Goal: Find specific page/section

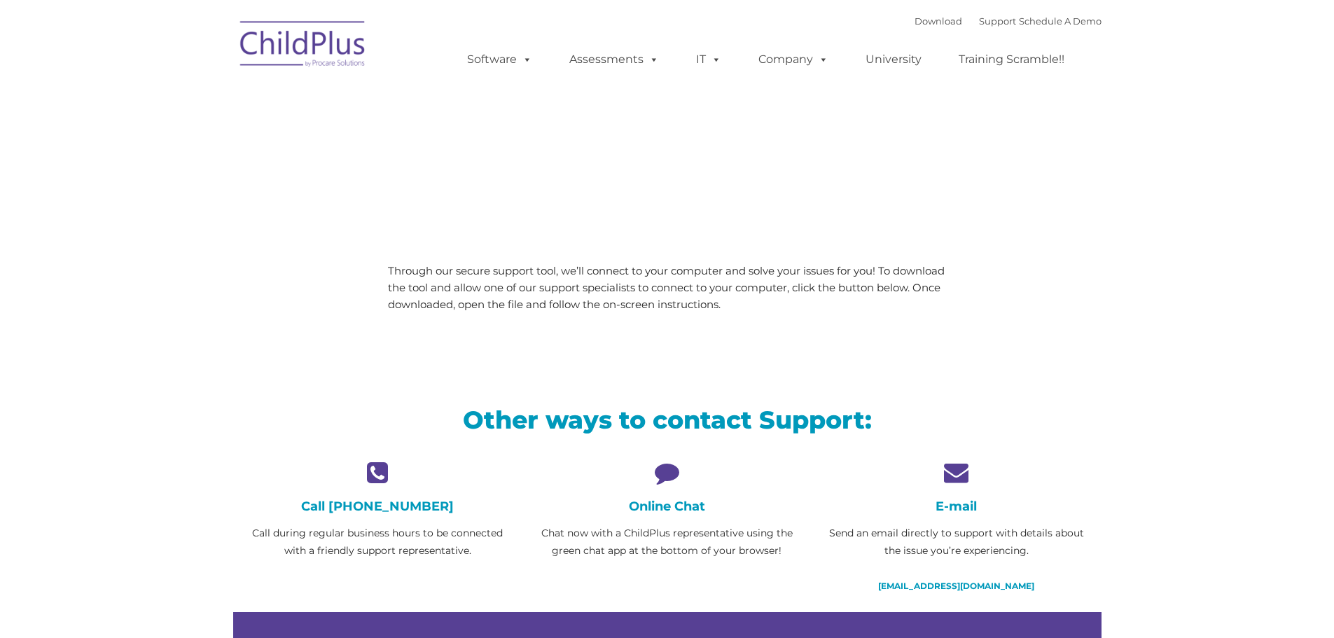
type input ""
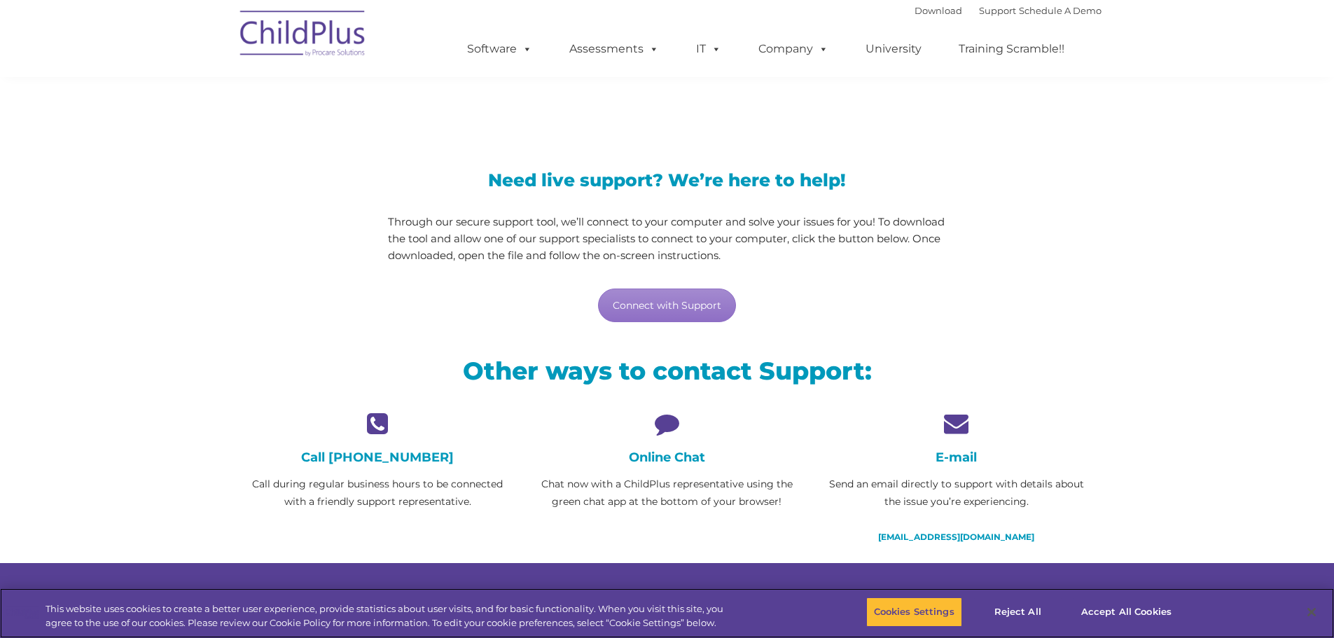
scroll to position [70, 0]
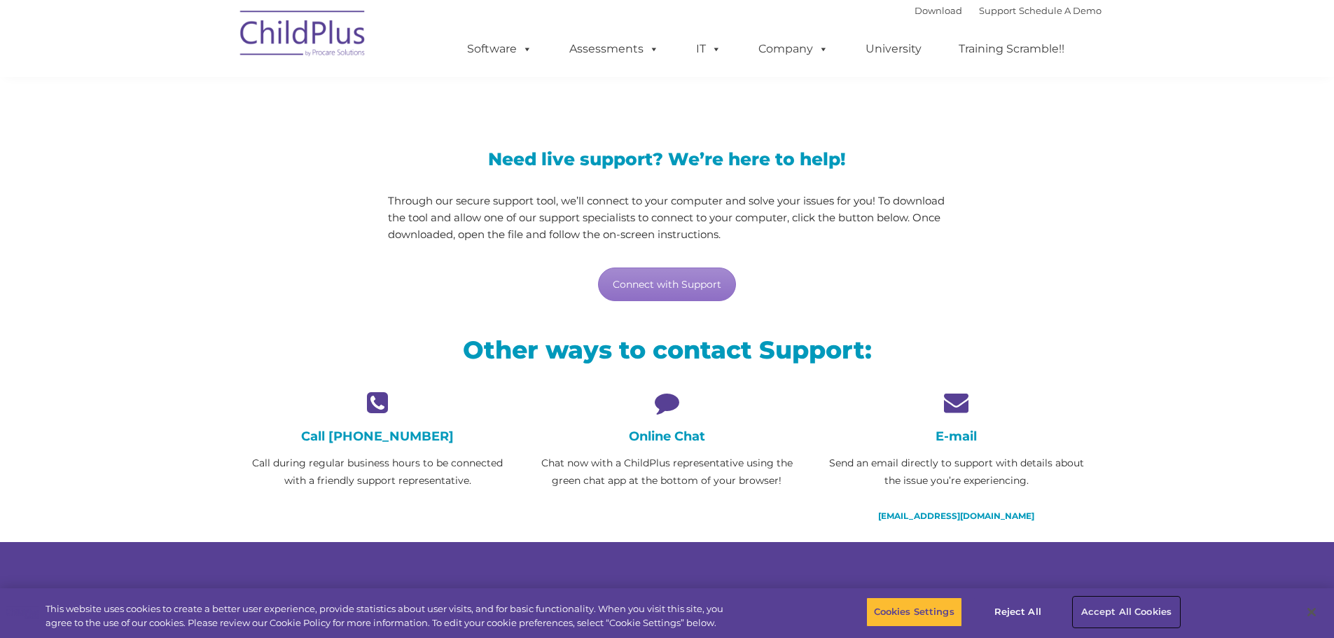
click at [1120, 609] on button "Accept All Cookies" at bounding box center [1126, 611] width 106 height 29
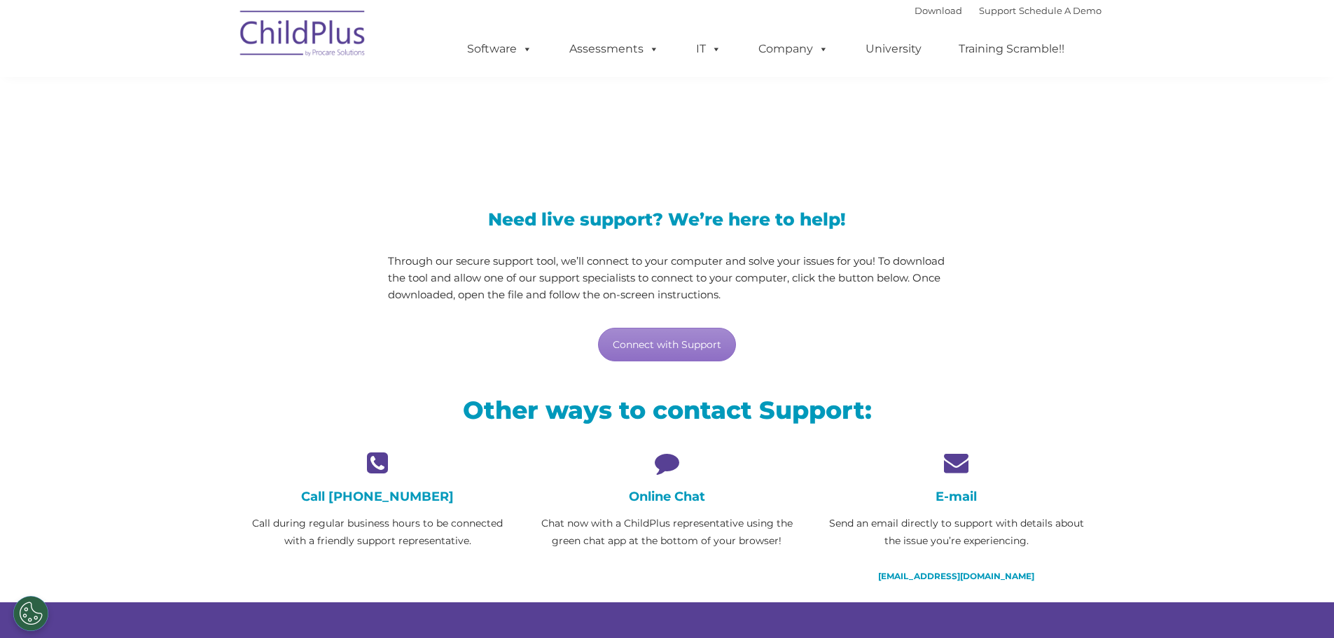
scroll to position [0, 0]
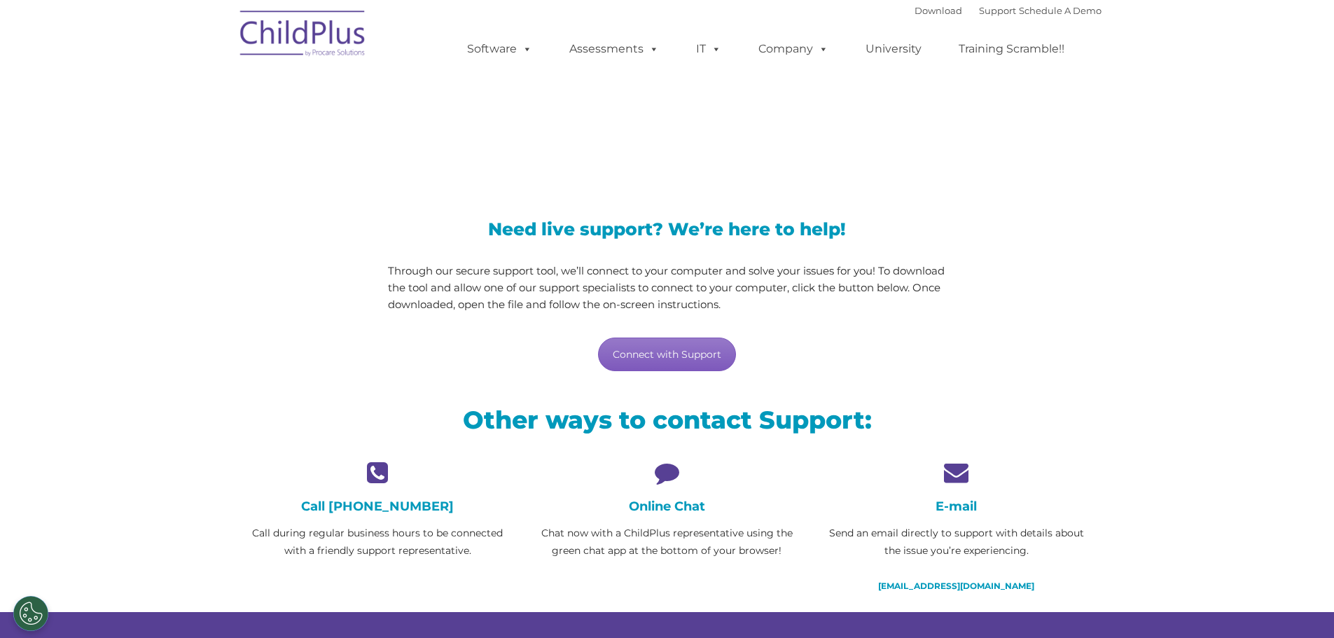
click at [686, 355] on link "Connect with Support" at bounding box center [667, 355] width 138 height 34
click at [321, 38] on img at bounding box center [303, 36] width 140 height 70
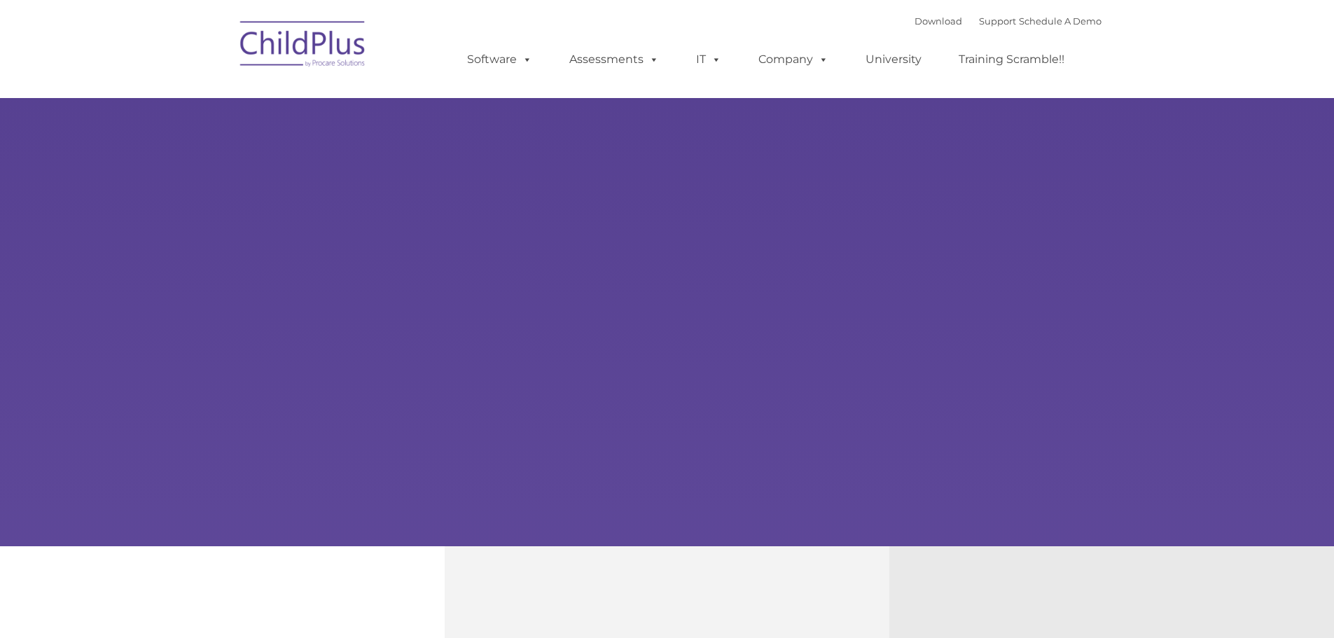
type input ""
select select "MEDIUM"
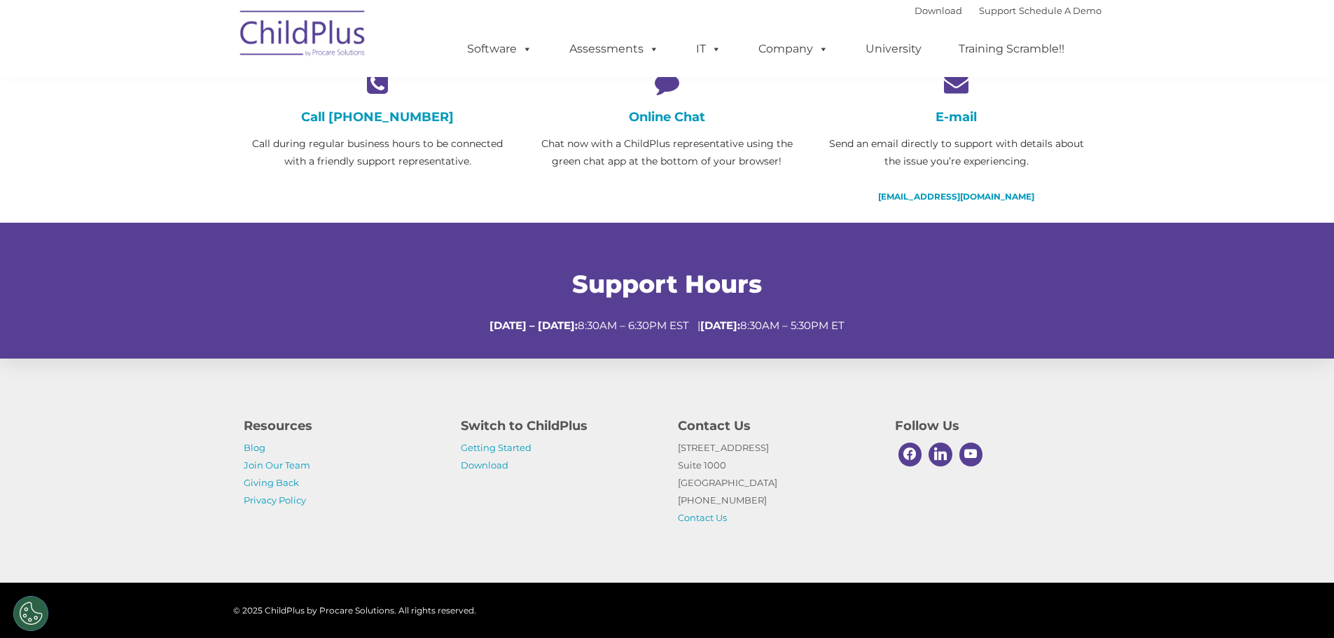
scroll to position [420, 0]
